Goal: Task Accomplishment & Management: Complete application form

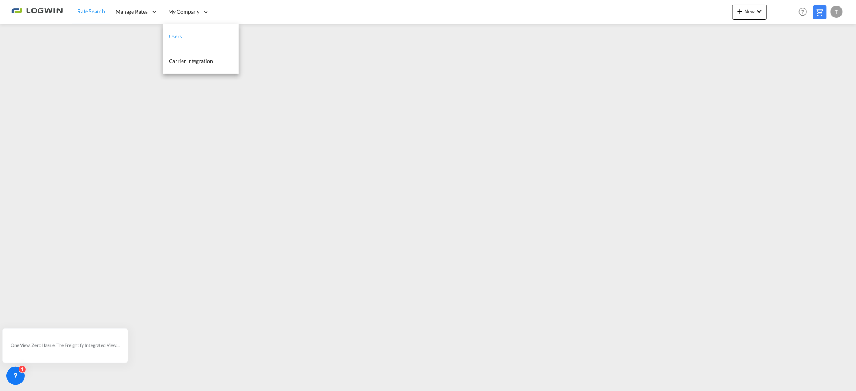
click at [204, 33] on link "Users" at bounding box center [201, 36] width 76 height 25
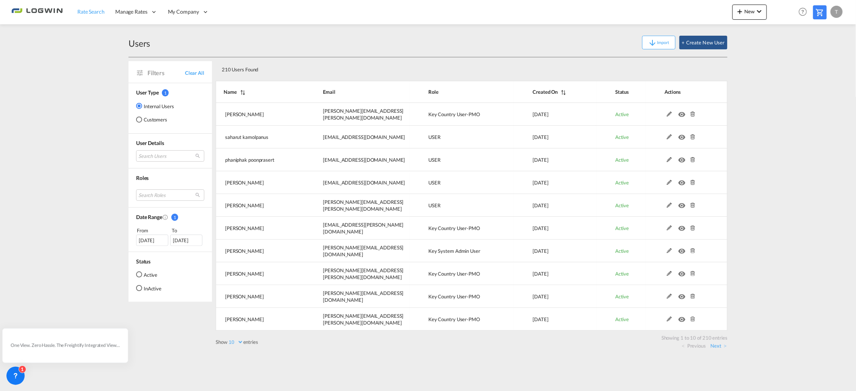
click at [105, 17] on link "Rate Search" at bounding box center [91, 12] width 38 height 25
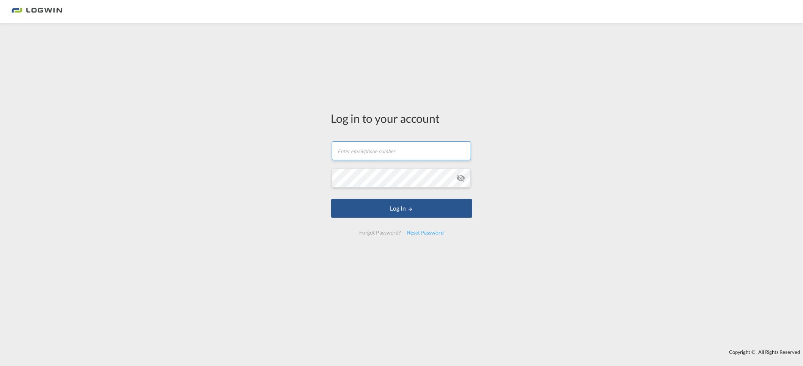
click at [377, 152] on input "text" at bounding box center [401, 150] width 139 height 19
type input "tanja.grimm@LOGWIN-LOGISTICS.COM"
click at [331, 199] on button "Log In" at bounding box center [401, 208] width 141 height 19
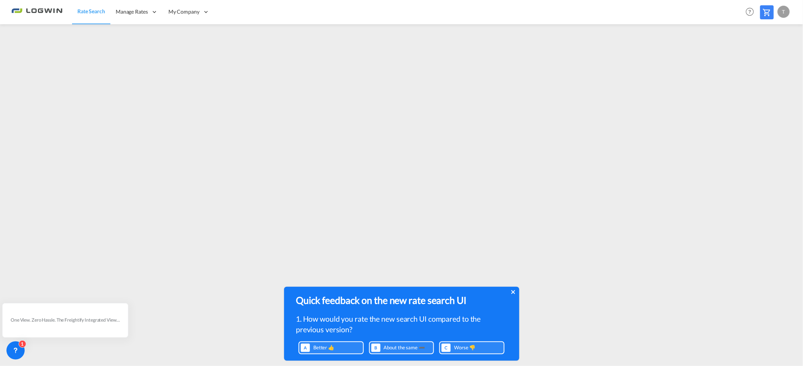
click at [513, 291] on div "Quick feedback on the new rate search UI 1. How would you rate the new search U…" at bounding box center [401, 324] width 235 height 74
click at [514, 292] on icon at bounding box center [513, 293] width 4 height 4
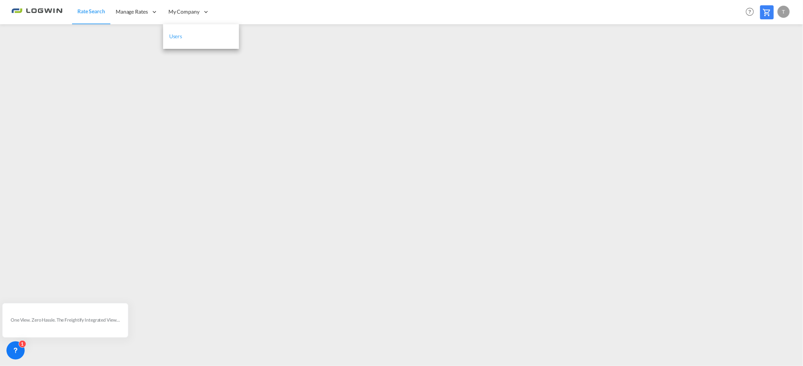
click at [176, 36] on span "Users" at bounding box center [175, 36] width 13 height 6
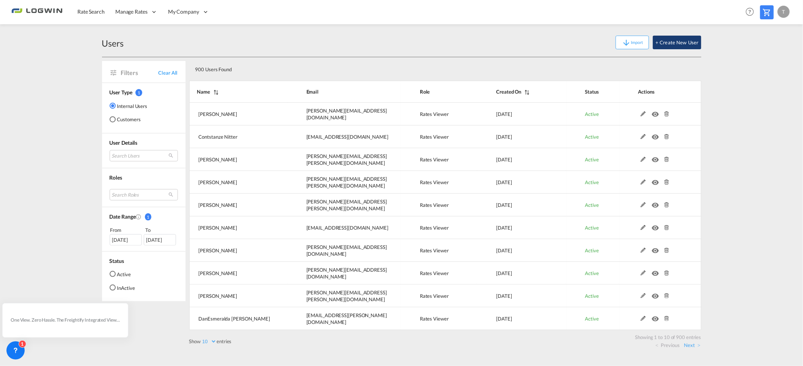
click at [671, 41] on button "+ Create New User" at bounding box center [677, 43] width 48 height 14
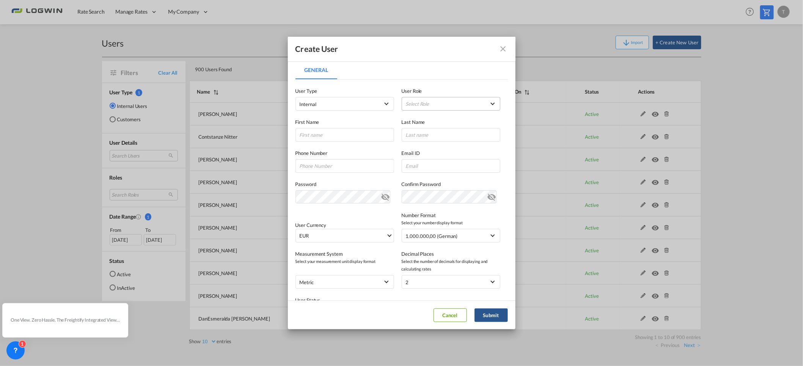
click at [448, 106] on md-select "Select Role ADMIN GLOBAL Essentials Admin GLOBAL Essentials Manager GLOBAL Esse…" at bounding box center [451, 104] width 99 height 14
click at [429, 159] on div "Rates Viewer USER_DEFINED" at bounding box center [417, 162] width 29 height 7
drag, startPoint x: 470, startPoint y: 41, endPoint x: 420, endPoint y: 41, distance: 49.7
click at [420, 41] on div "Create User" at bounding box center [402, 49] width 228 height 25
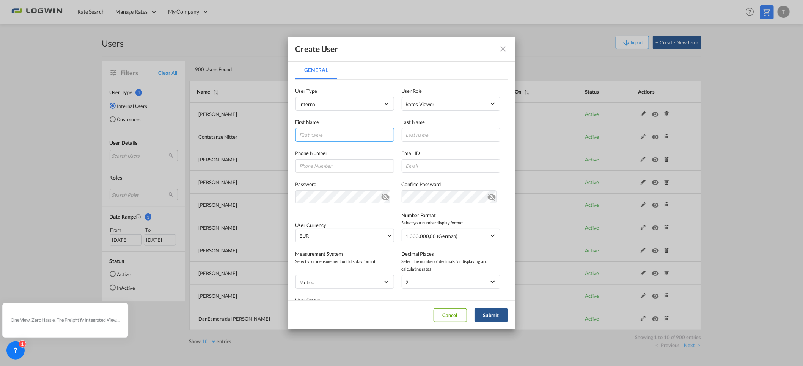
click at [337, 135] on input "General General ..." at bounding box center [344, 135] width 99 height 14
type input "Suet Lin"
type input "Shu"
click at [421, 167] on input "General General ..." at bounding box center [451, 166] width 99 height 14
paste input "suetlin.shu@logwin-logistics.com"
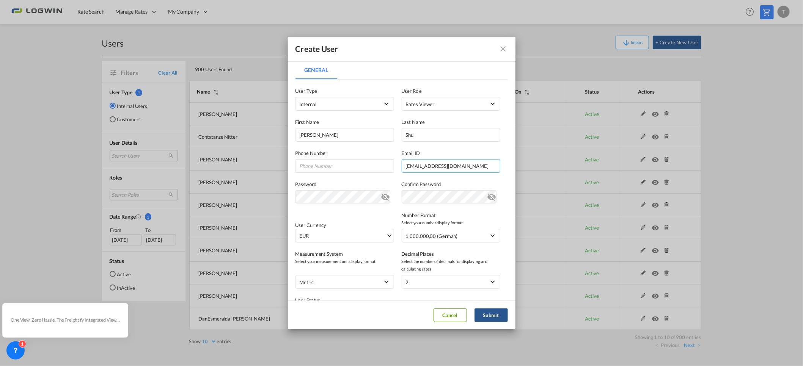
type input "suetlin.shu@logwin-logistics.com"
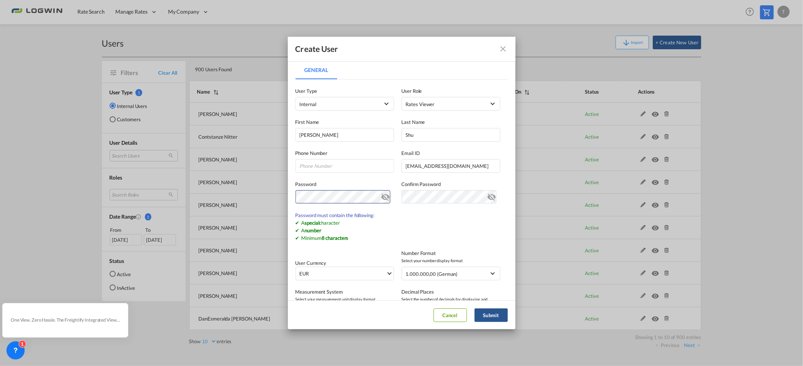
click at [382, 195] on md-icon "icon-eye-off" at bounding box center [385, 195] width 9 height 9
click at [240, 198] on div "Create User General General User Type Internal Internal Customer User Role Rate…" at bounding box center [401, 183] width 803 height 366
click at [382, 196] on md-icon "icon-eye-off" at bounding box center [385, 195] width 9 height 9
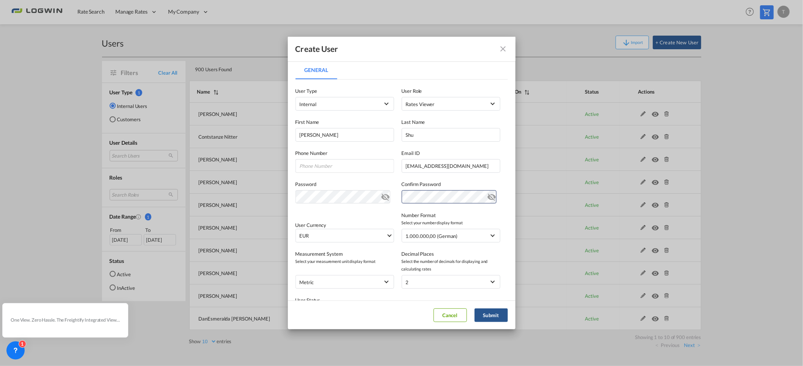
click at [487, 199] on md-icon "icon-eye-off" at bounding box center [491, 195] width 9 height 9
click at [492, 317] on button "Submit" at bounding box center [491, 316] width 33 height 14
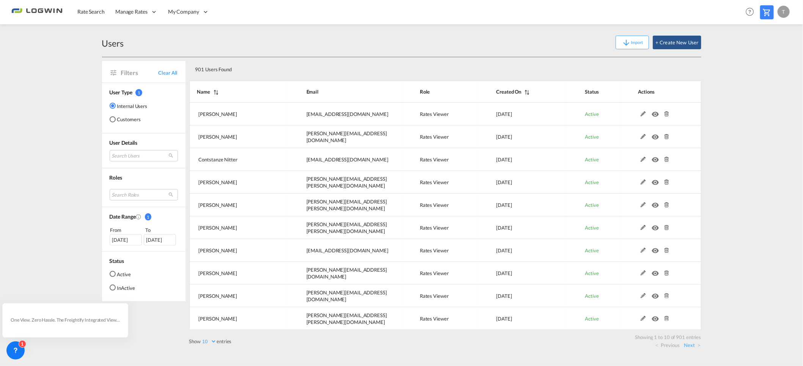
click at [782, 12] on div "T" at bounding box center [784, 12] width 12 height 12
click at [767, 59] on button "Logout" at bounding box center [775, 57] width 49 height 15
